Goal: Find specific page/section: Find specific page/section

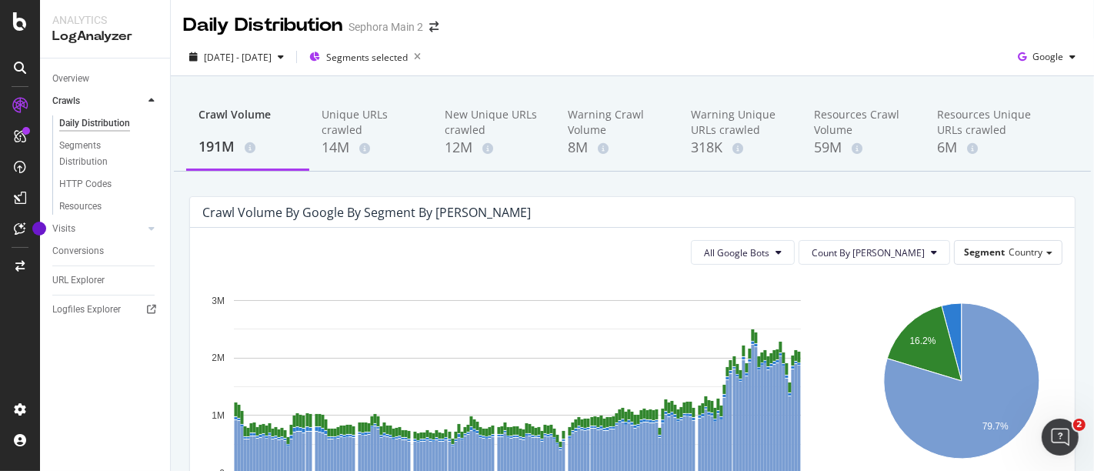
scroll to position [61, 0]
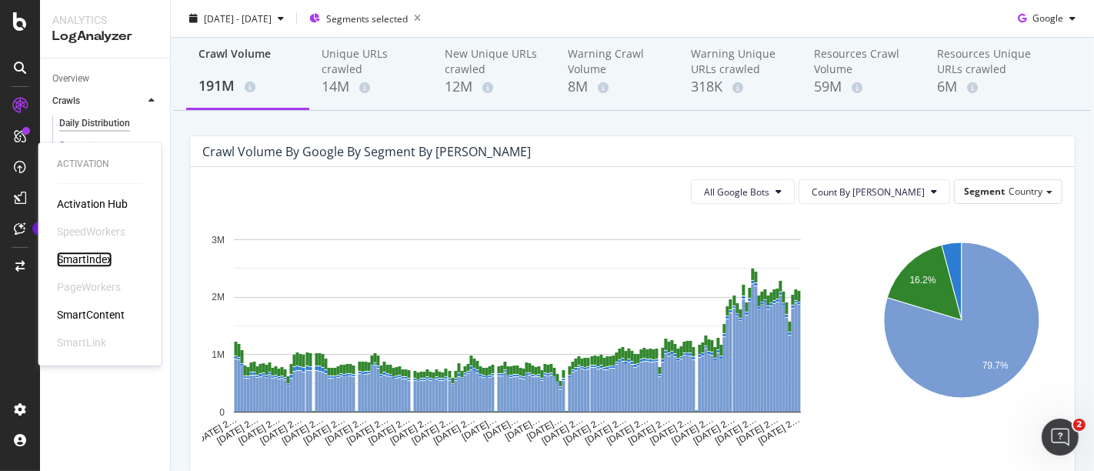
click at [57, 262] on div "SmartIndex" at bounding box center [84, 258] width 55 height 15
